Goal: Information Seeking & Learning: Learn about a topic

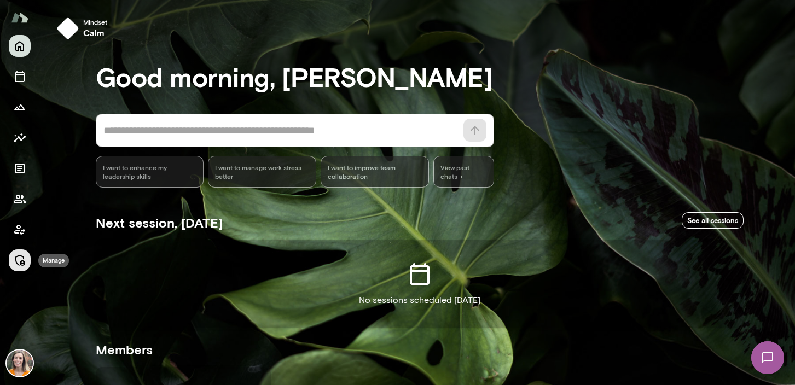
click at [18, 261] on icon "Manage" at bounding box center [19, 260] width 13 height 13
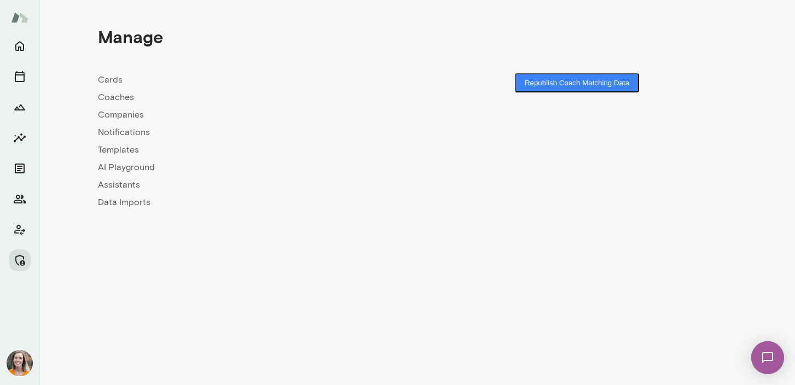
click at [113, 98] on link "Coaches" at bounding box center [257, 97] width 319 height 13
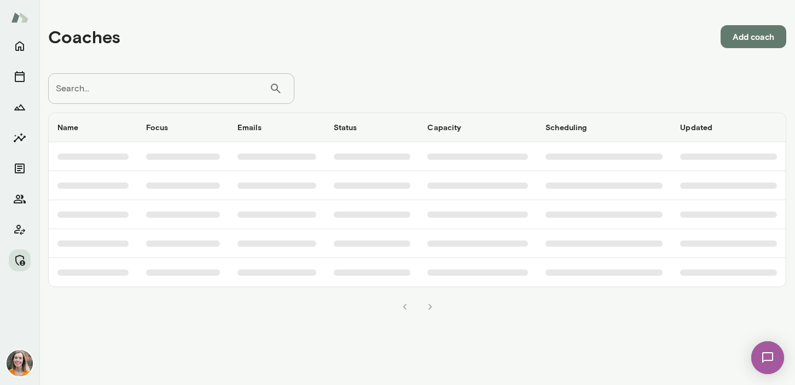
click at [147, 96] on input "Search..." at bounding box center [158, 88] width 221 height 31
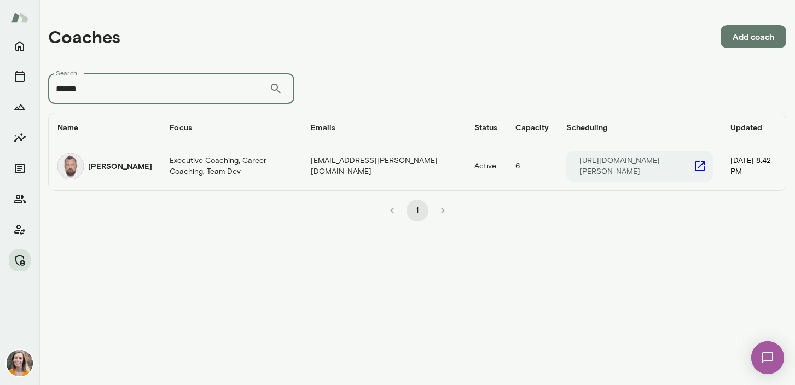
type input "******"
click at [134, 169] on h6 "Andrii Dehtiarov" at bounding box center [120, 166] width 64 height 11
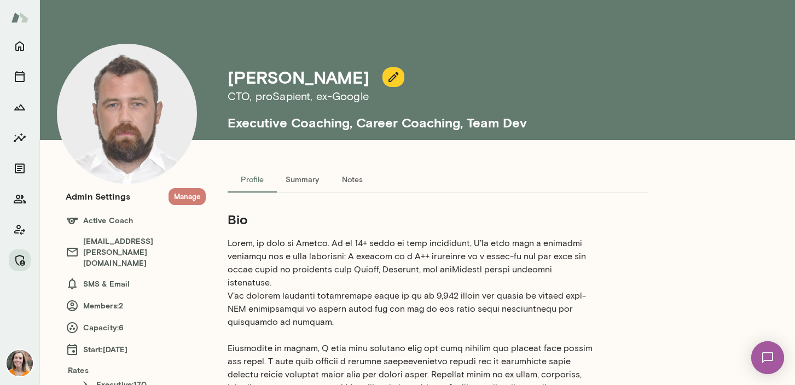
click at [187, 195] on button "Manage" at bounding box center [186, 196] width 37 height 17
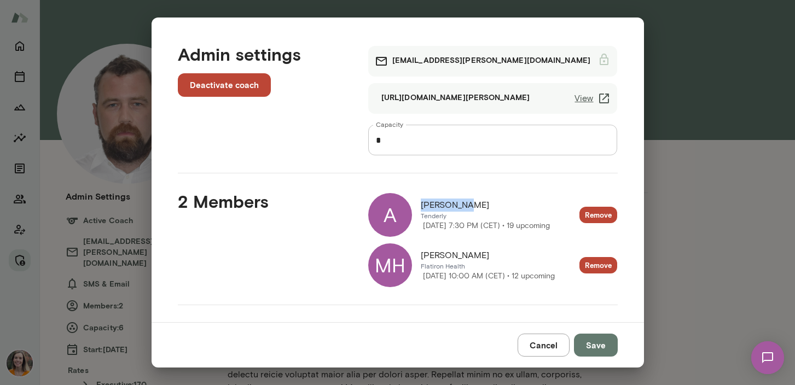
drag, startPoint x: 471, startPoint y: 200, endPoint x: 422, endPoint y: 201, distance: 48.7
click at [422, 201] on div "Aleksandar" at bounding box center [485, 205] width 129 height 13
copy span "Aleksandar"
click at [528, 346] on button "Cancel" at bounding box center [544, 345] width 52 height 23
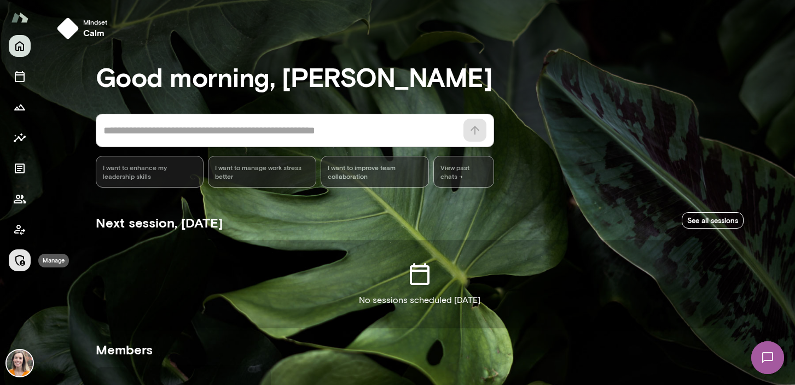
click at [16, 261] on icon "Manage" at bounding box center [19, 260] width 13 height 13
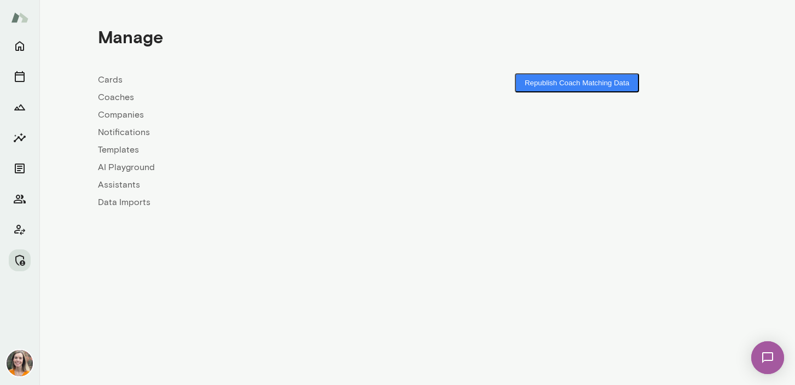
click at [115, 96] on link "Coaches" at bounding box center [257, 97] width 319 height 13
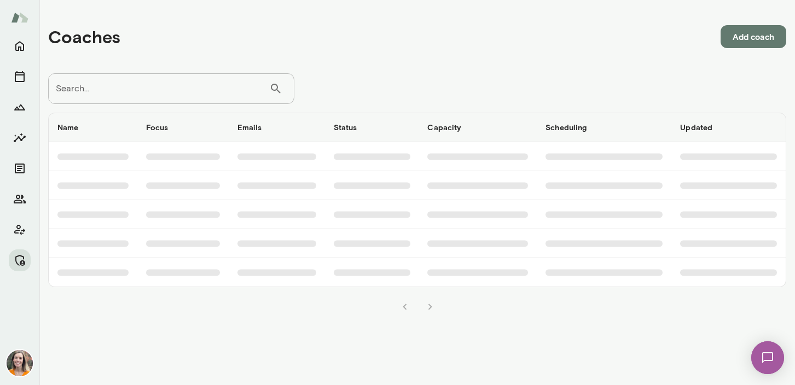
click at [131, 89] on input "Search..." at bounding box center [158, 88] width 221 height 31
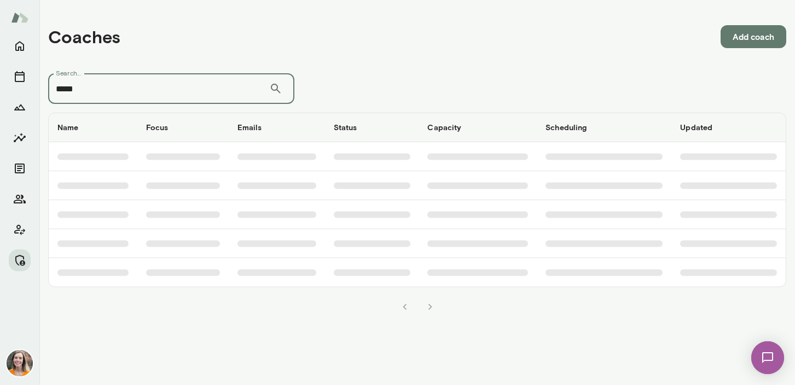
type input "*****"
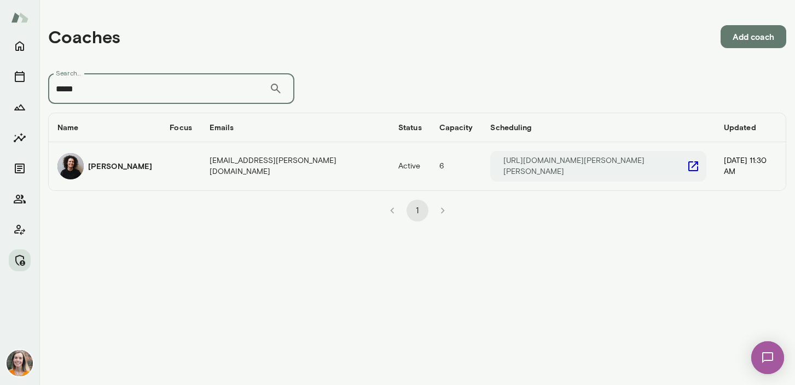
click at [127, 168] on h6 "[PERSON_NAME]" at bounding box center [120, 166] width 64 height 11
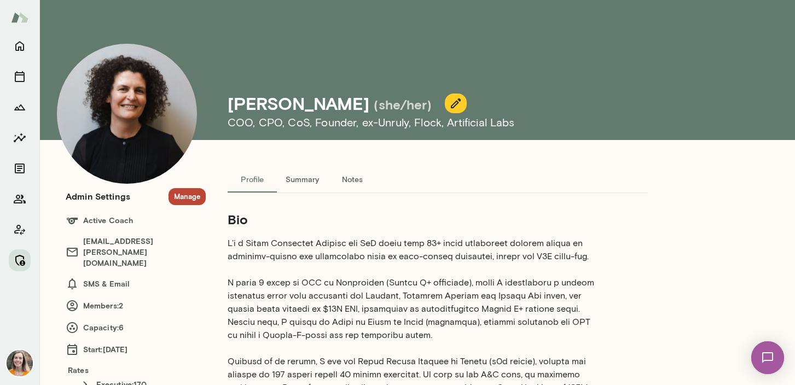
click at [19, 259] on icon "Manage" at bounding box center [19, 260] width 13 height 13
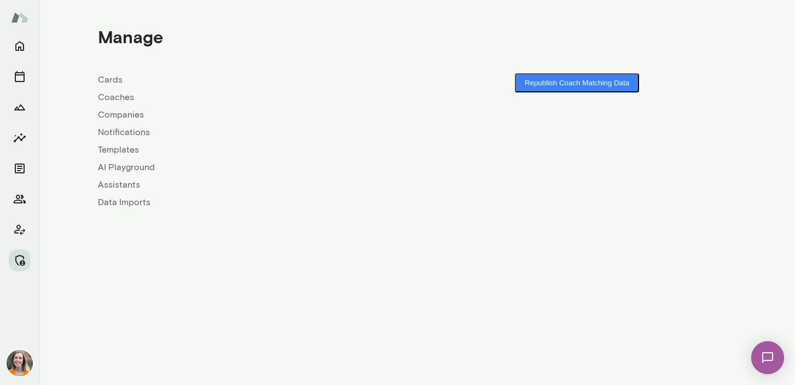
click at [108, 94] on link "Coaches" at bounding box center [257, 97] width 319 height 13
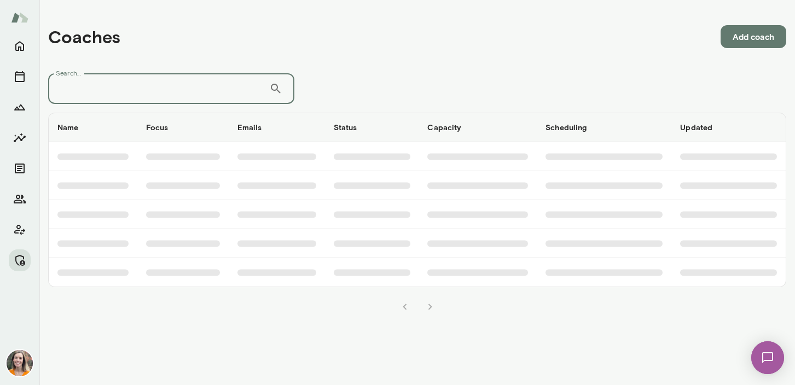
click at [127, 95] on input "Search..." at bounding box center [158, 88] width 221 height 31
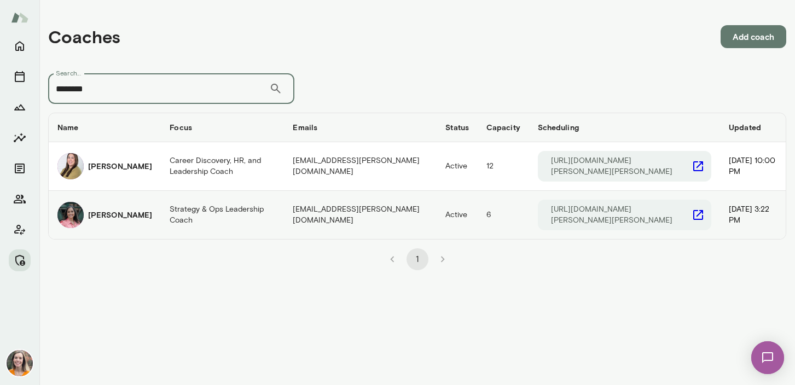
type input "********"
click at [124, 210] on h6 "[PERSON_NAME]" at bounding box center [120, 215] width 64 height 11
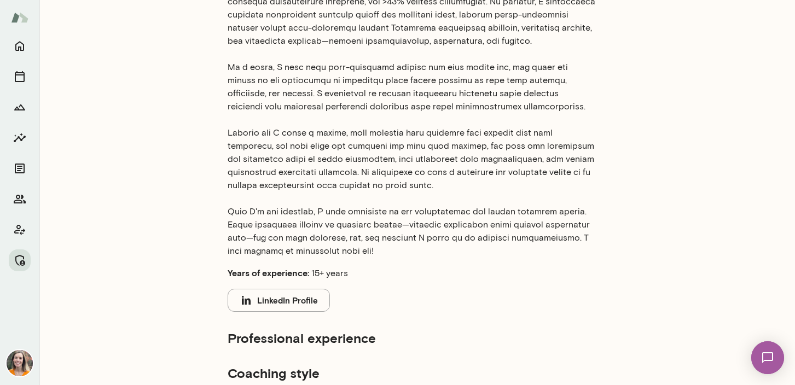
scroll to position [453, 0]
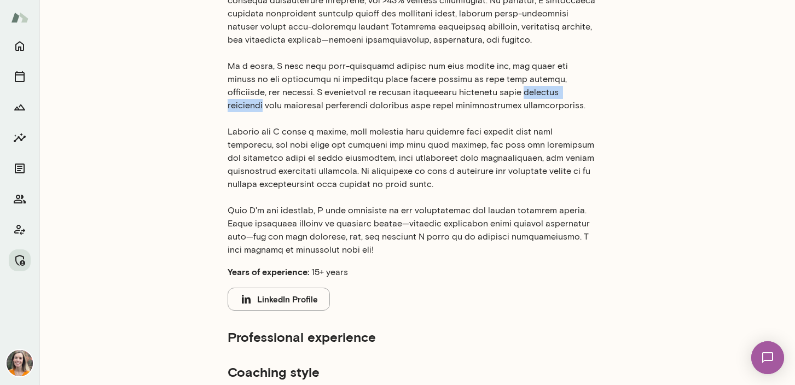
drag, startPoint x: 411, startPoint y: 80, endPoint x: 474, endPoint y: 80, distance: 63.5
click at [474, 80] on p at bounding box center [412, 20] width 368 height 473
copy p "clinical expertise"
click at [391, 83] on p at bounding box center [412, 20] width 368 height 473
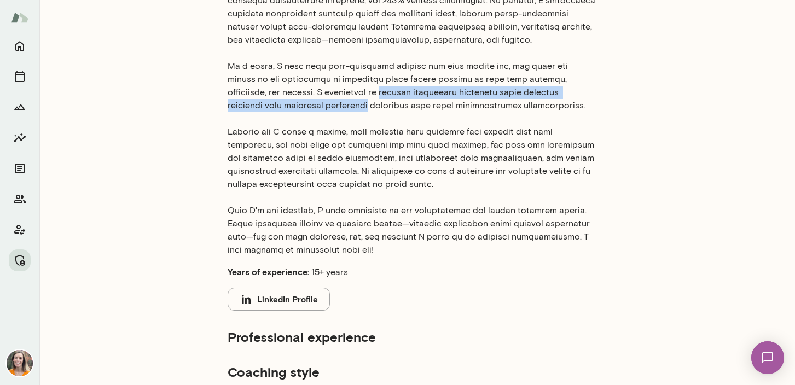
drag, startPoint x: 279, startPoint y: 79, endPoint x: 574, endPoint y: 78, distance: 294.9
click at [574, 78] on p at bounding box center [412, 20] width 368 height 473
copy p "helping executives translate their clinical expertise into effective leadership"
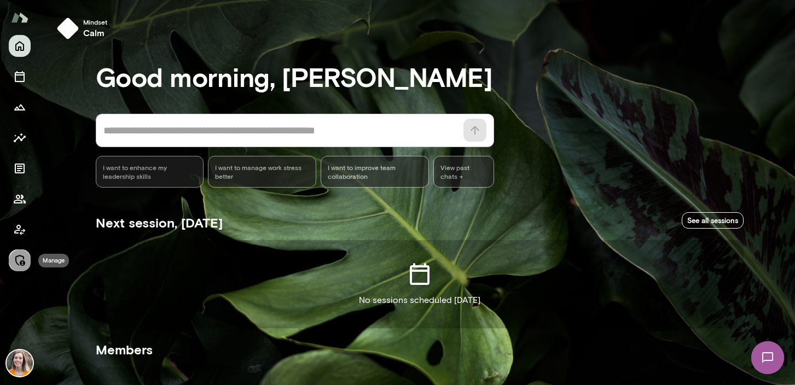
click at [19, 259] on icon "Manage" at bounding box center [19, 260] width 13 height 13
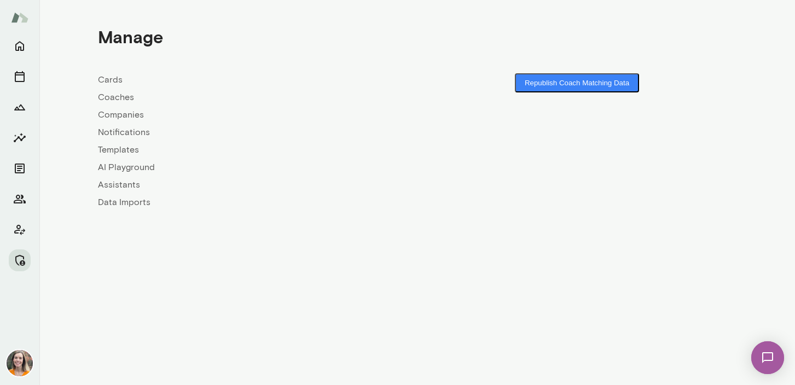
click at [107, 96] on link "Coaches" at bounding box center [257, 97] width 319 height 13
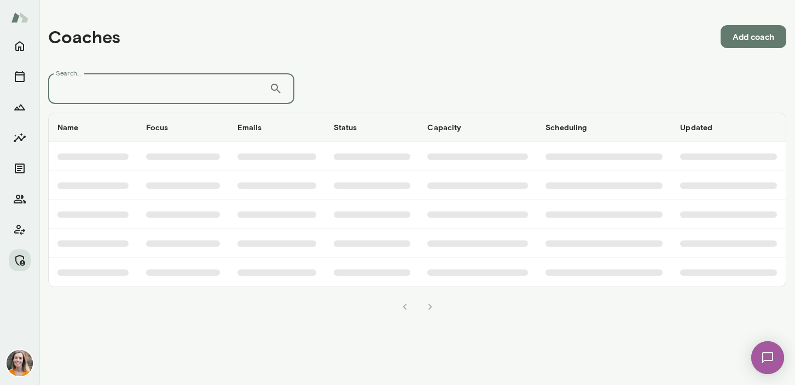
click at [128, 88] on input "Search..." at bounding box center [158, 88] width 221 height 31
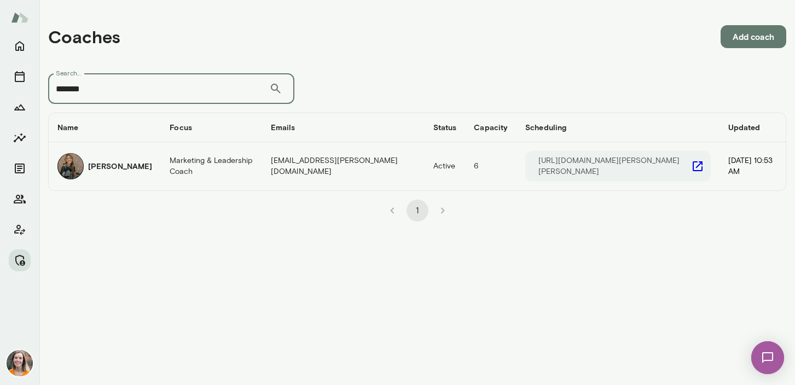
type input "*******"
click at [141, 169] on div "Jessica Brown" at bounding box center [104, 166] width 95 height 26
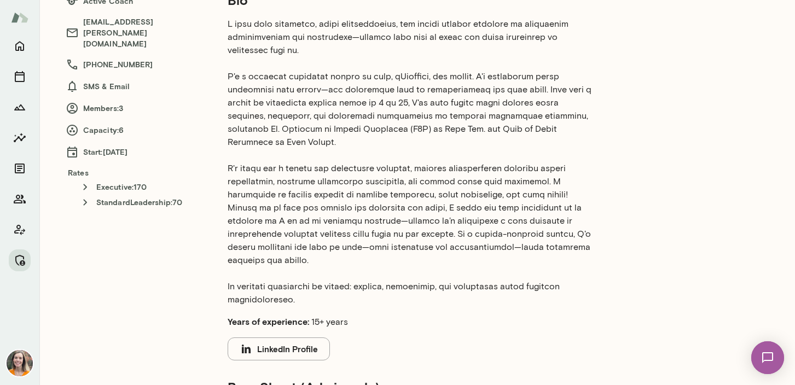
scroll to position [220, 0]
click at [20, 260] on icon "Manage" at bounding box center [19, 260] width 13 height 13
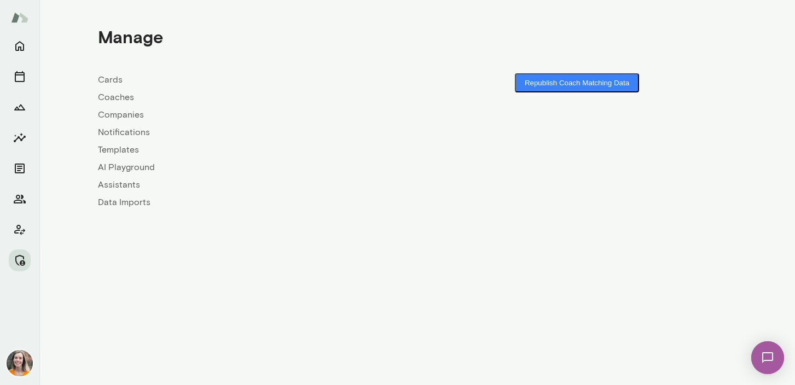
click at [118, 99] on link "Coaches" at bounding box center [257, 97] width 319 height 13
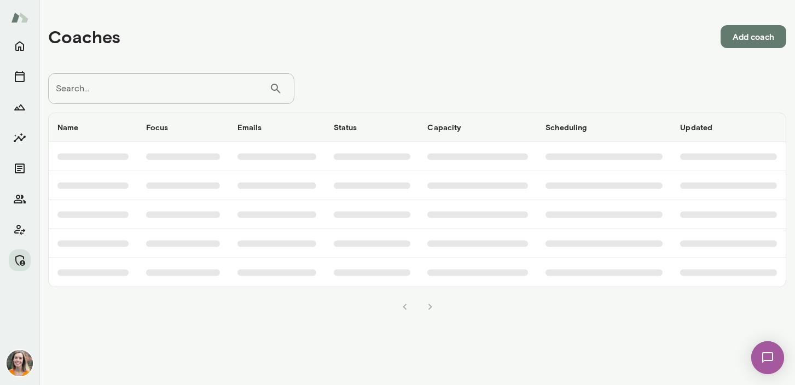
click at [142, 89] on input "Search..." at bounding box center [158, 88] width 221 height 31
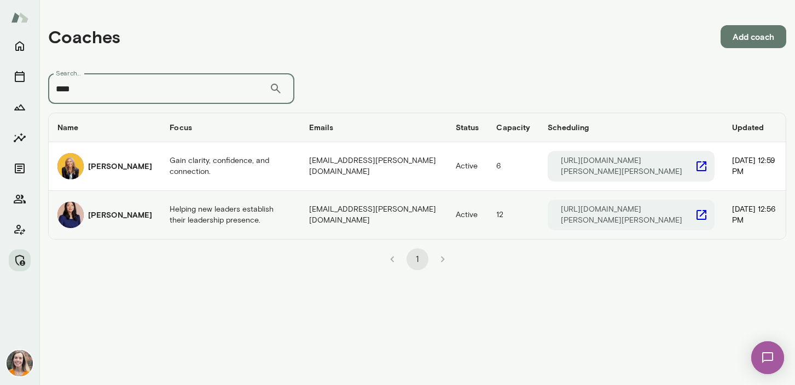
type input "****"
click at [110, 207] on div "Leah Kim" at bounding box center [104, 215] width 95 height 26
